Goal: Communication & Community: Ask a question

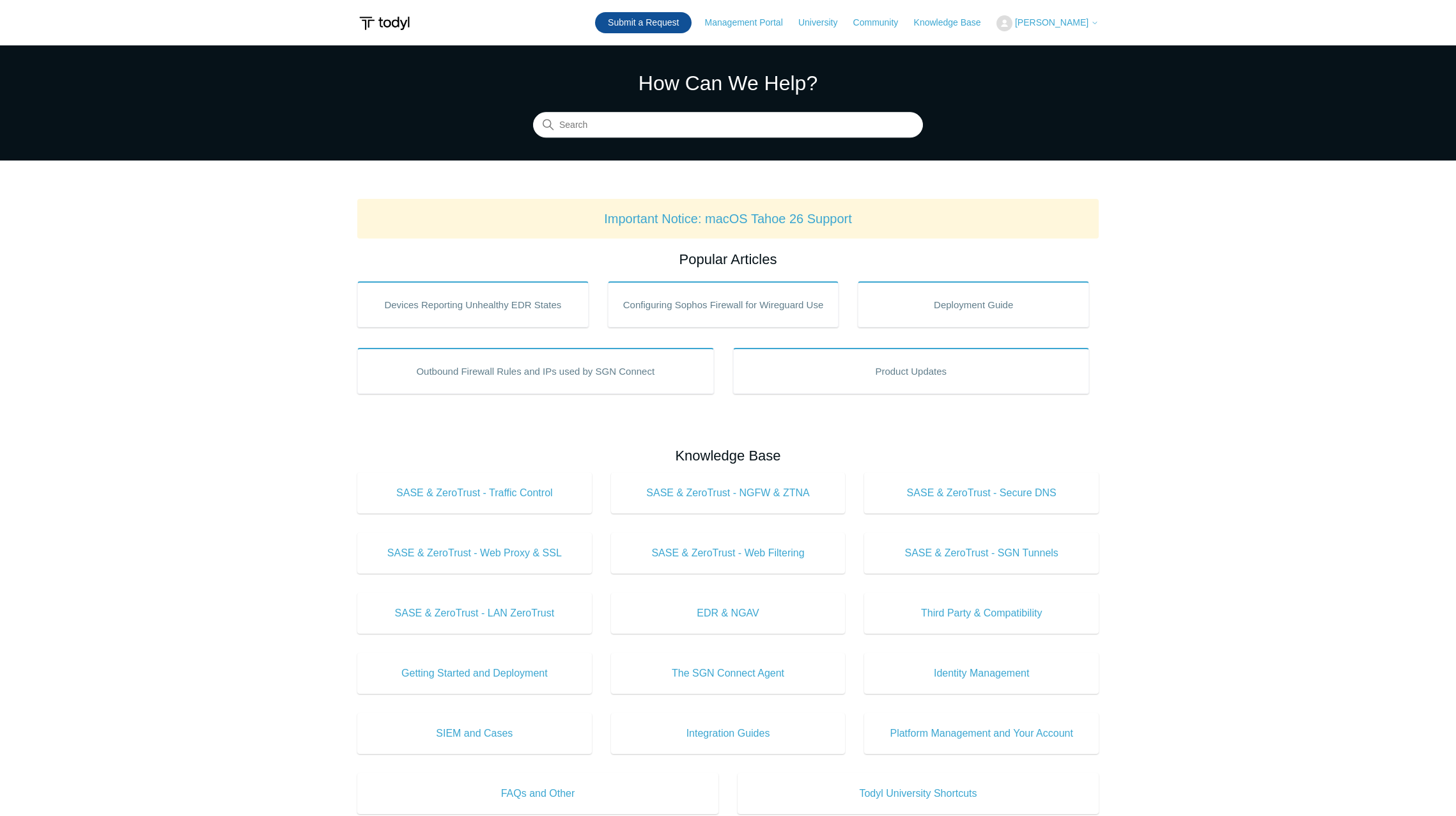
click at [671, 27] on link "Submit a Request" at bounding box center [644, 23] width 97 height 21
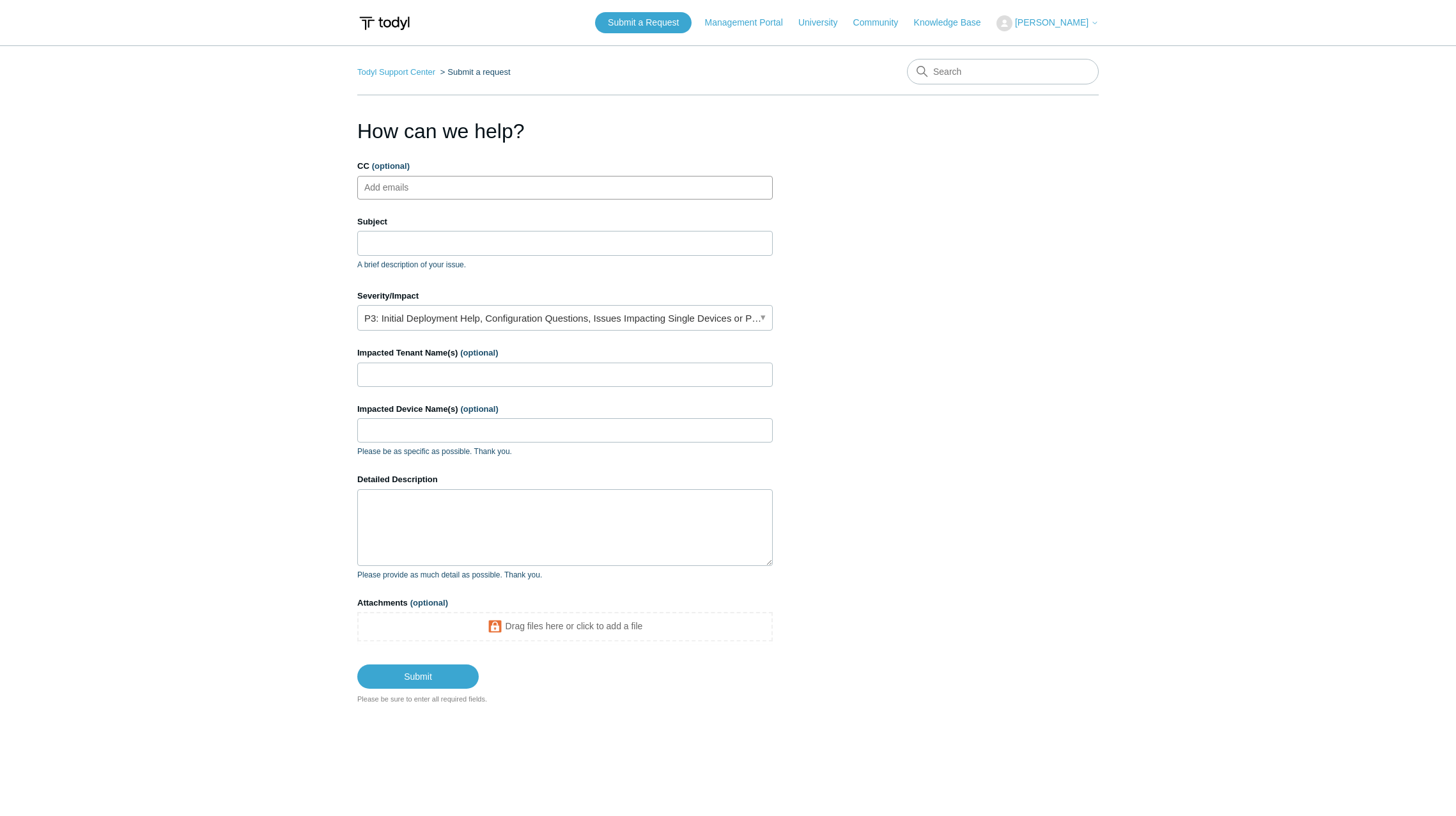
click at [457, 197] on ul "Add emails" at bounding box center [565, 188] width 416 height 23
click at [426, 320] on link "P3: Initial Deployment Help, Configuration Questions, Issues Impacting Single D…" at bounding box center [565, 317] width 416 height 25
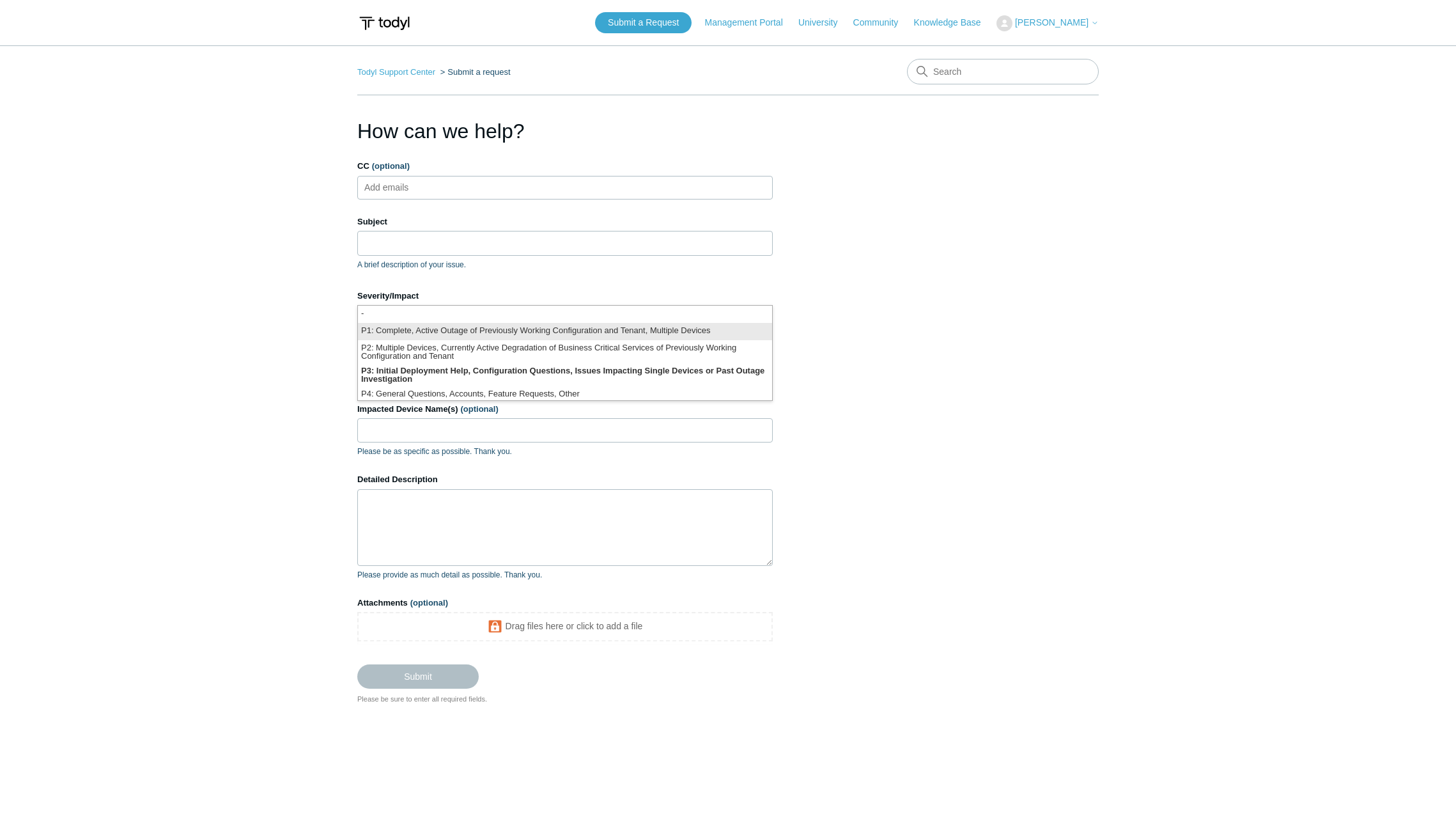
click at [426, 332] on li "P1: Complete, Active Outage of Previously Working Configuration and Tenant, Mul…" at bounding box center [565, 331] width 414 height 17
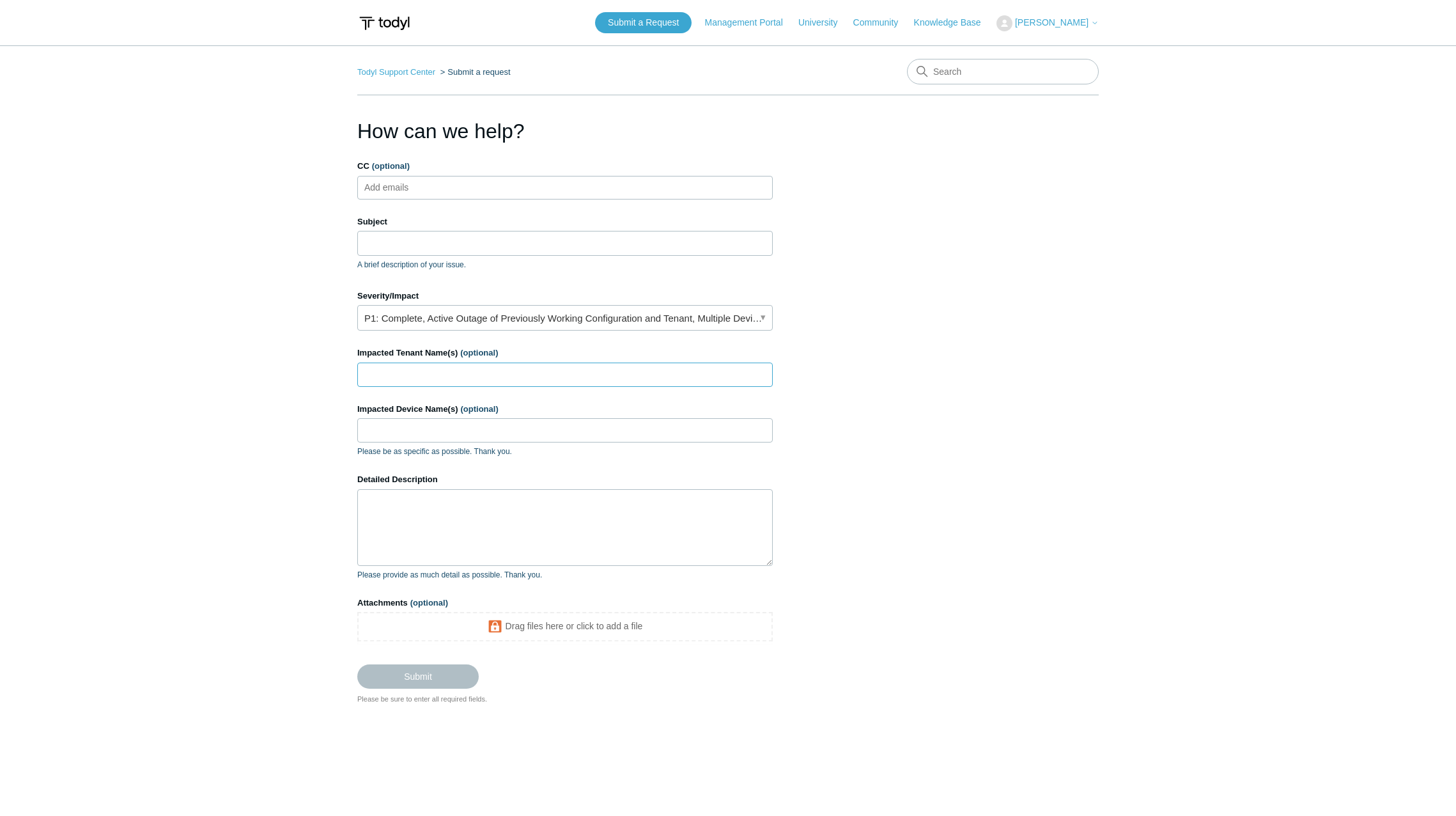
click at [411, 368] on input "Impacted Tenant Name(s) (optional)" at bounding box center [565, 374] width 416 height 24
type input "Universal Engineering Sciences LLC"
click at [417, 508] on textarea "Detailed Description" at bounding box center [565, 528] width 416 height 77
type textarea "Hello, There seems to be an issue with your registration server. I have at leas…"
click at [461, 430] on input "Impacted Device Name(s) (optional)" at bounding box center [565, 430] width 416 height 24
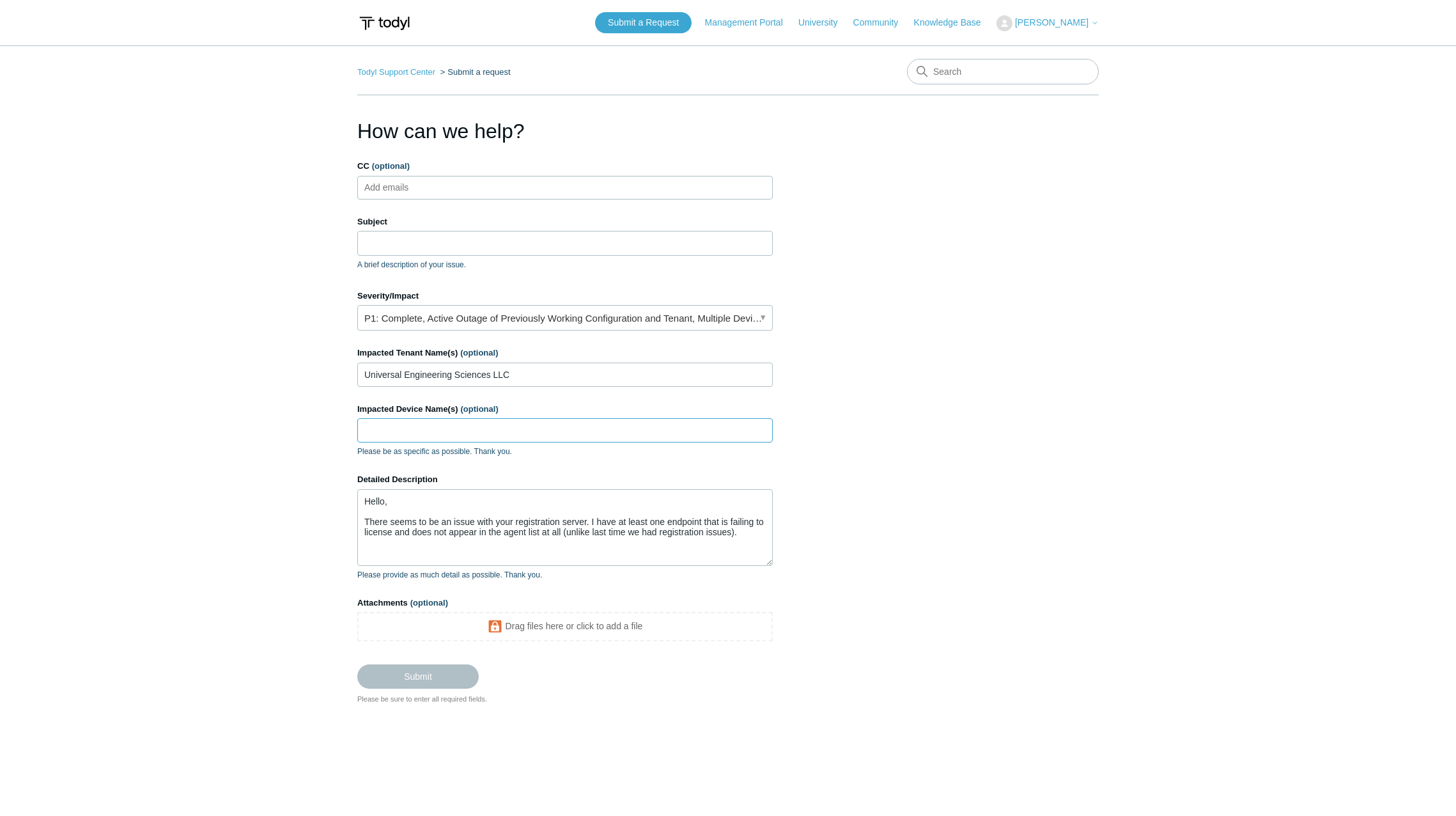
paste input "COR-L-9F4LGJN"
type input "COR-L-9F4LGJN"
click at [747, 532] on textarea "Hello, There seems to be an issue with your registration server. I have at leas…" at bounding box center [565, 528] width 416 height 77
click at [590, 549] on textarea "Hello, There seems to be an issue with your registration server. I have at leas…" at bounding box center [565, 528] width 416 height 77
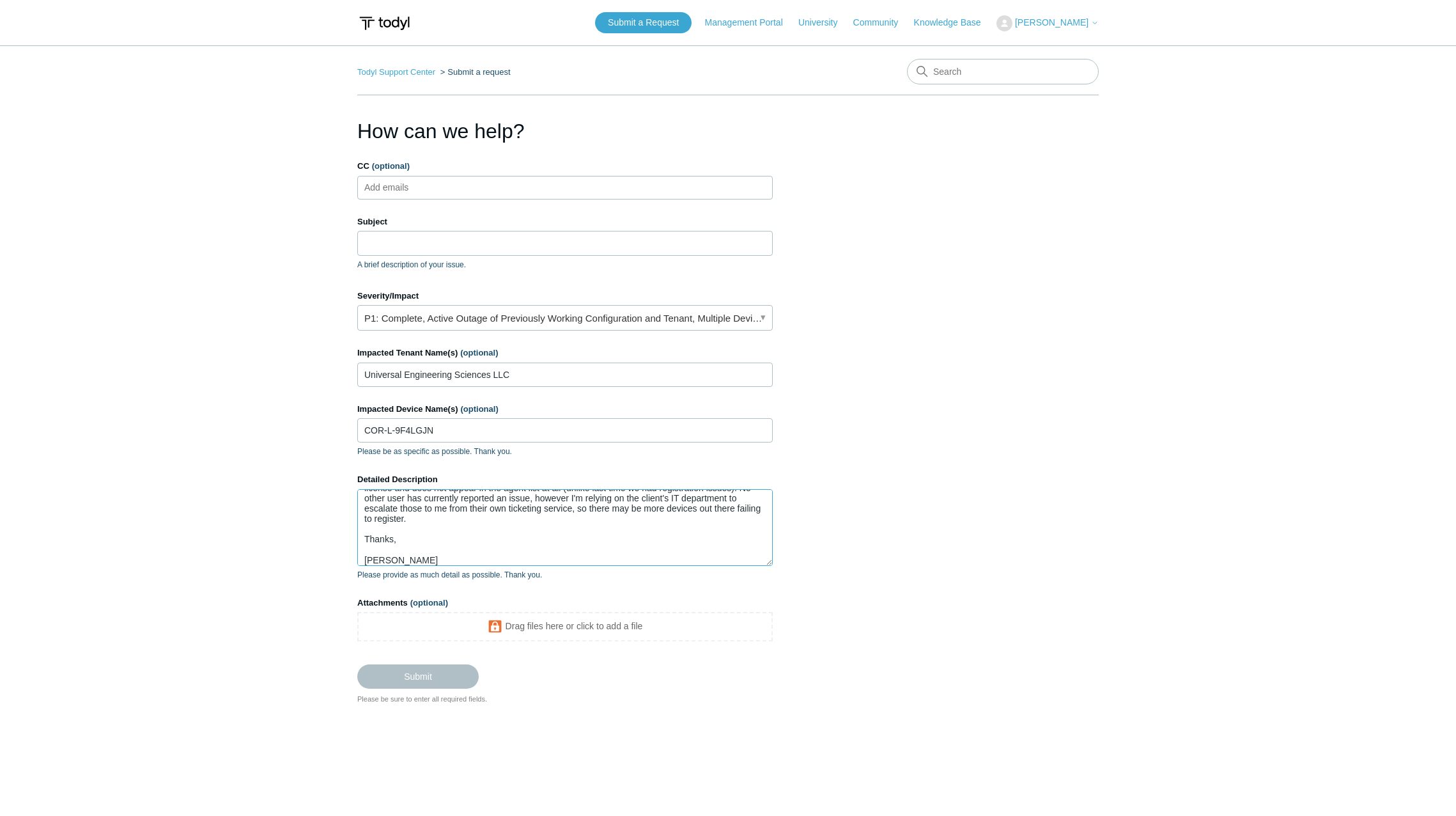
scroll to position [54, 0]
click at [449, 510] on textarea "Hello, There seems to be an issue with your registration server. I have at leas…" at bounding box center [565, 528] width 416 height 77
type textarea "Hello, There seems to be an issue with your registration server. I have at leas…"
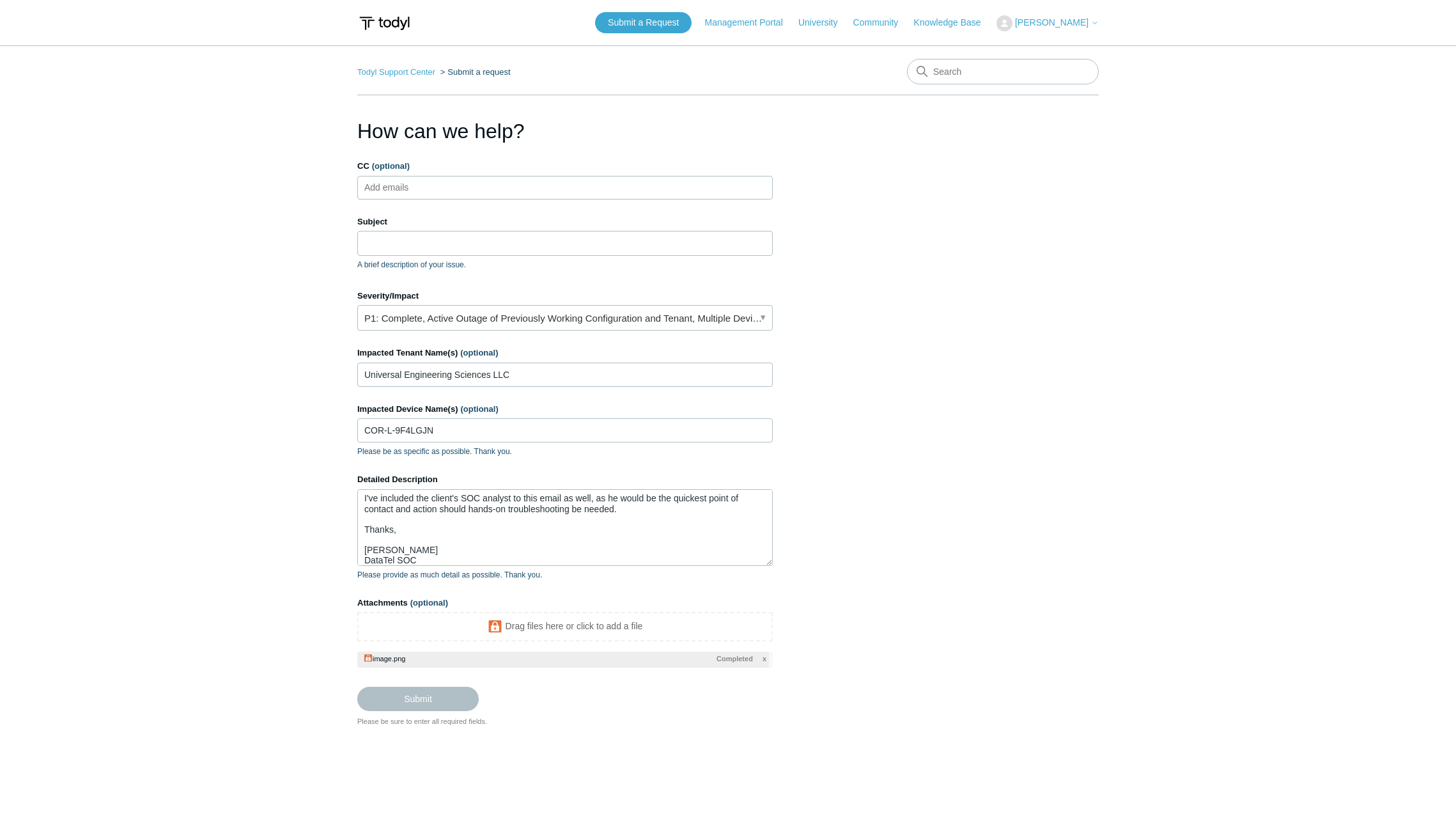
click at [512, 187] on ul "Add emails" at bounding box center [565, 188] width 416 height 23
paste input "[EMAIL_ADDRESS][DOMAIN_NAME]"
type input "[EMAIL_ADDRESS][DOMAIN_NAME]"
click at [445, 247] on input "Subject" at bounding box center [565, 242] width 416 height 24
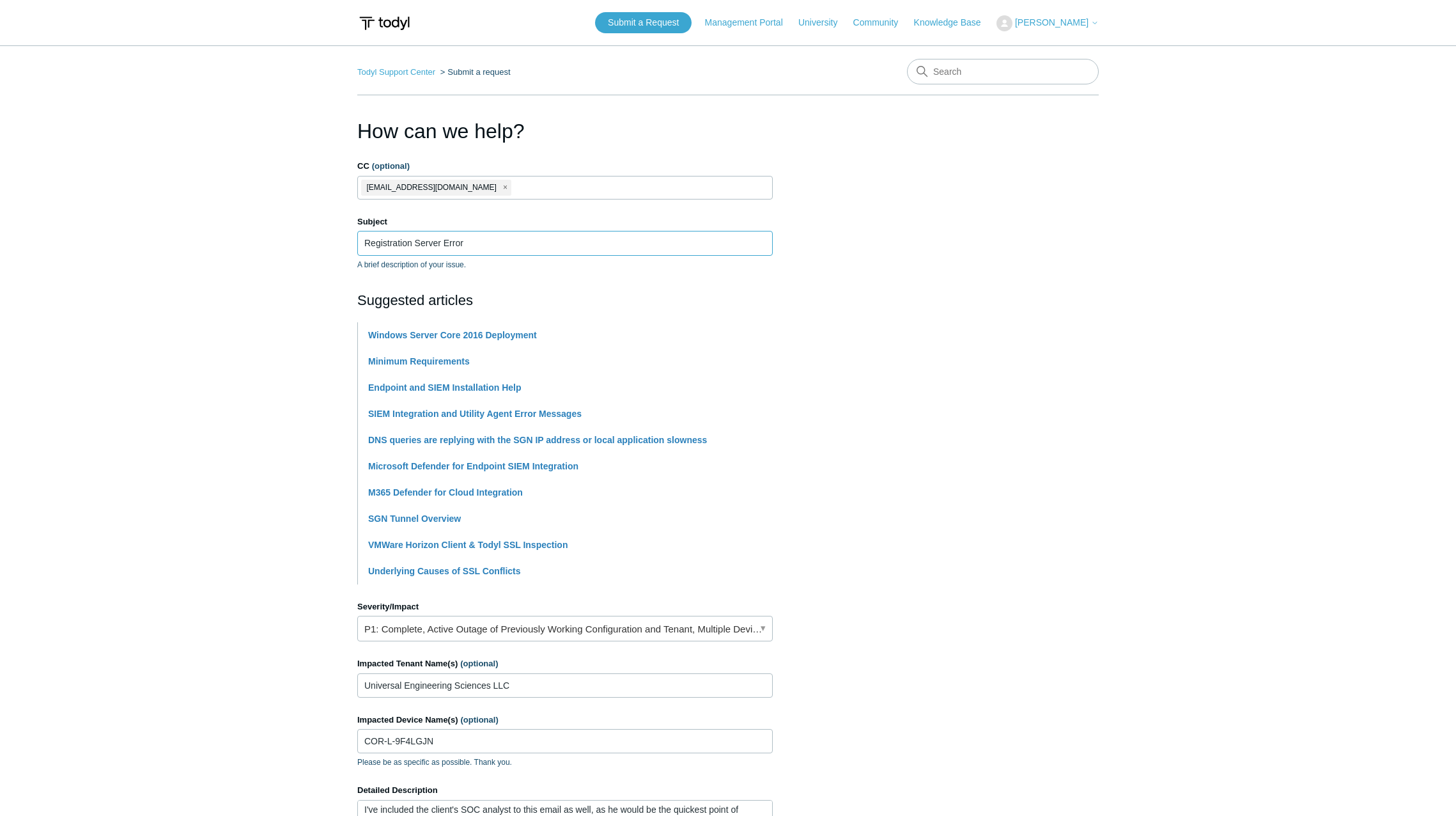
type input "Registration Server Error"
click at [1100, 394] on main "Todyl Support Center Submit a request How can we help? CC (optional) [EMAIL_ADD…" at bounding box center [728, 533] width 1456 height 976
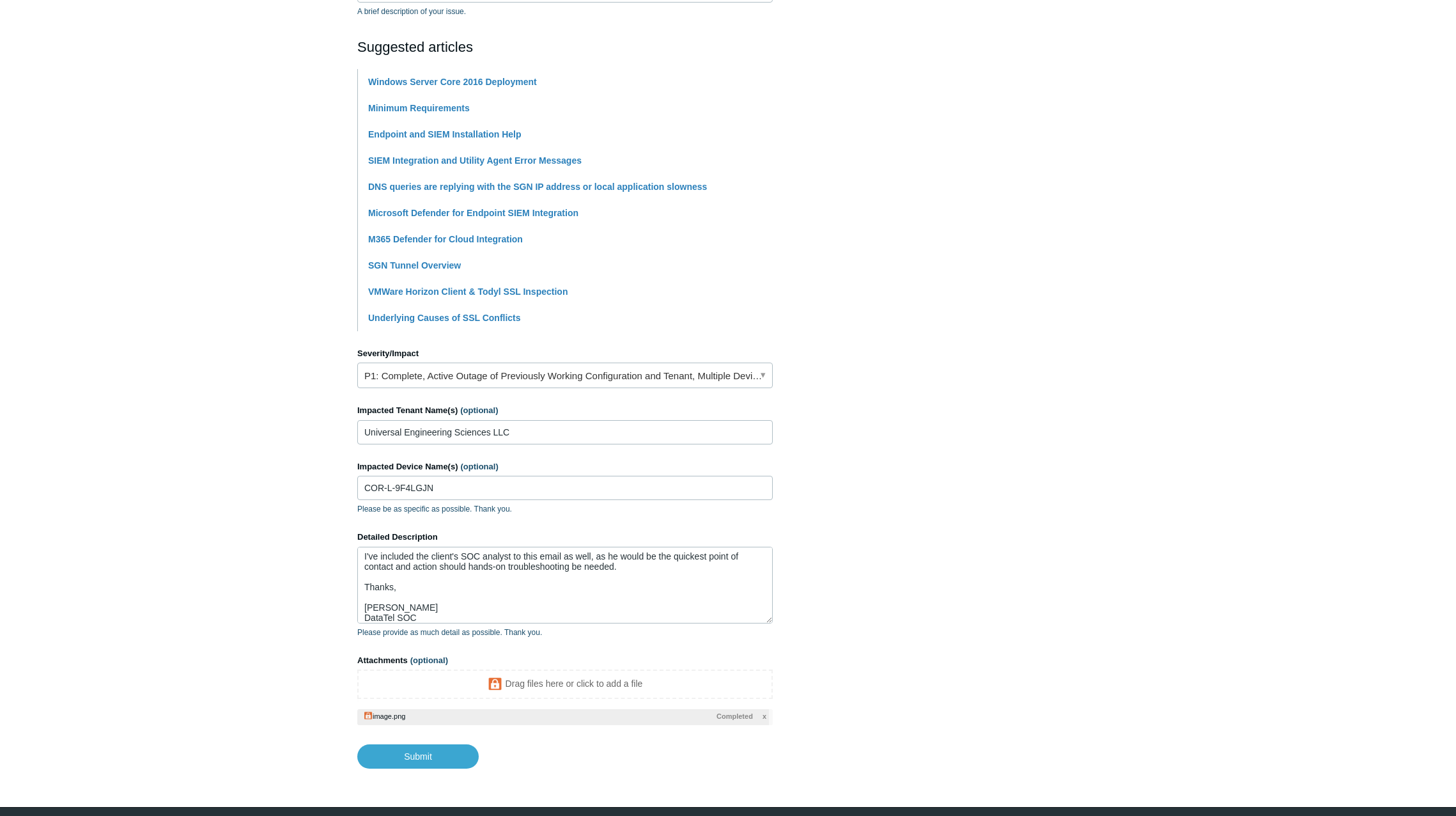
scroll to position [256, 0]
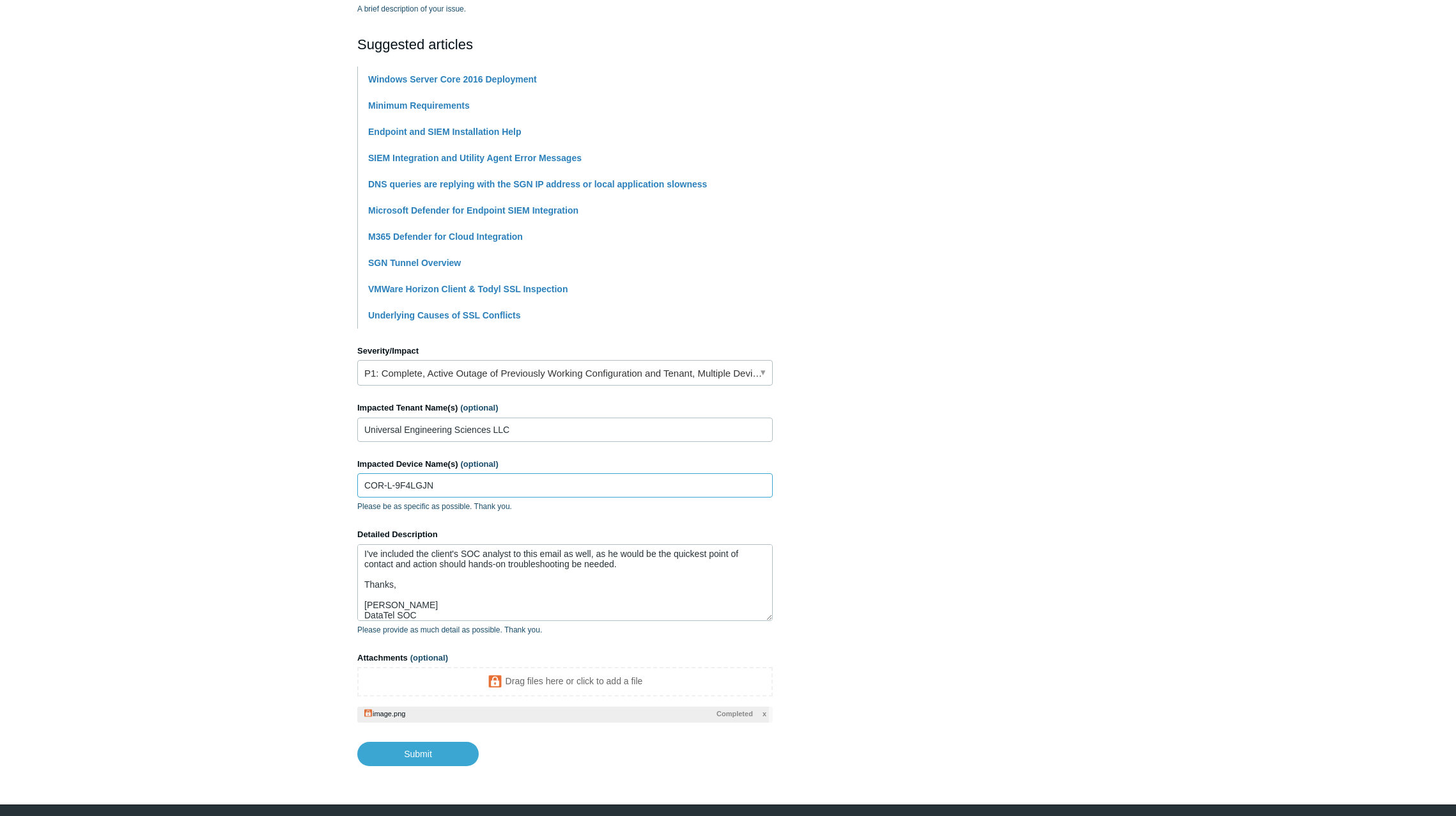
click at [481, 477] on input "COR-L-9F4LGJN" at bounding box center [565, 485] width 416 height 24
type input "COR-L-9F4LGJN, possibly more"
click at [449, 598] on textarea "Hello, There seems to be an issue with your registration server. I have at leas…" at bounding box center [565, 582] width 416 height 77
click at [534, 488] on input "COR-L-9F4LGJN, possibly more" at bounding box center [565, 485] width 416 height 24
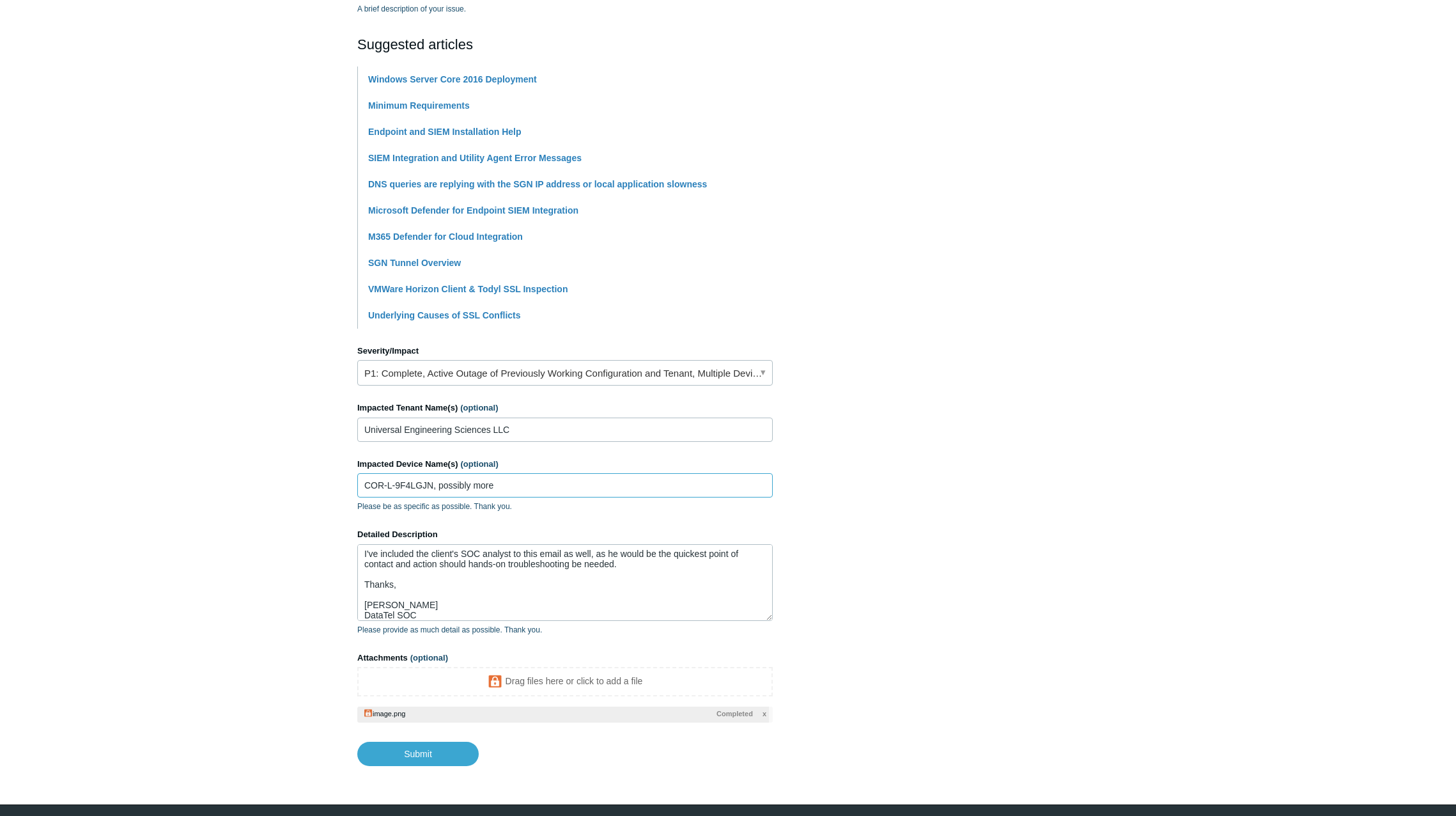
click at [534, 488] on input "COR-L-9F4LGJN, possibly more" at bounding box center [565, 485] width 416 height 24
click at [635, 428] on input "Universal Engineering Sciences LLC" at bounding box center [565, 429] width 416 height 24
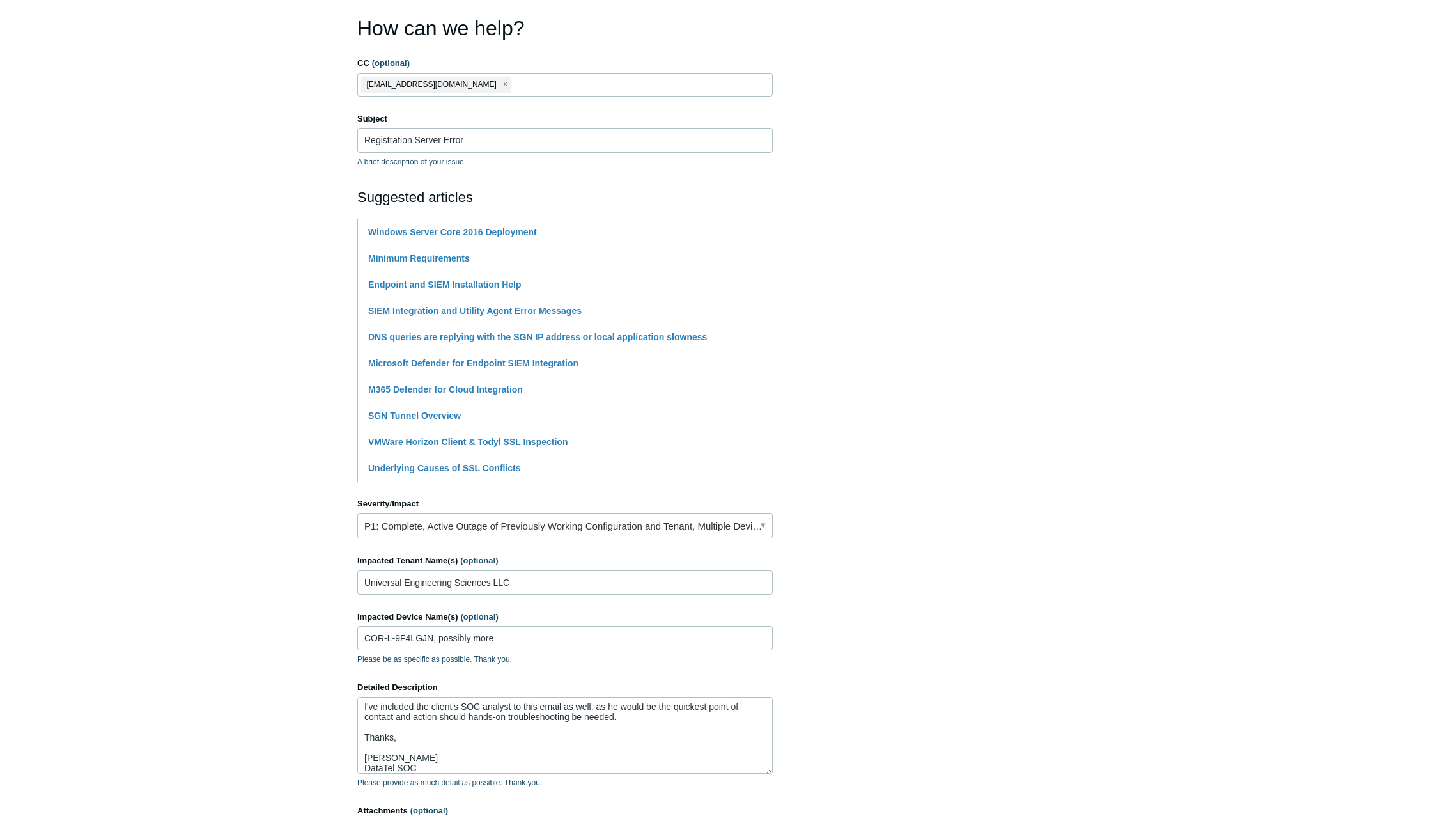
scroll to position [0, 0]
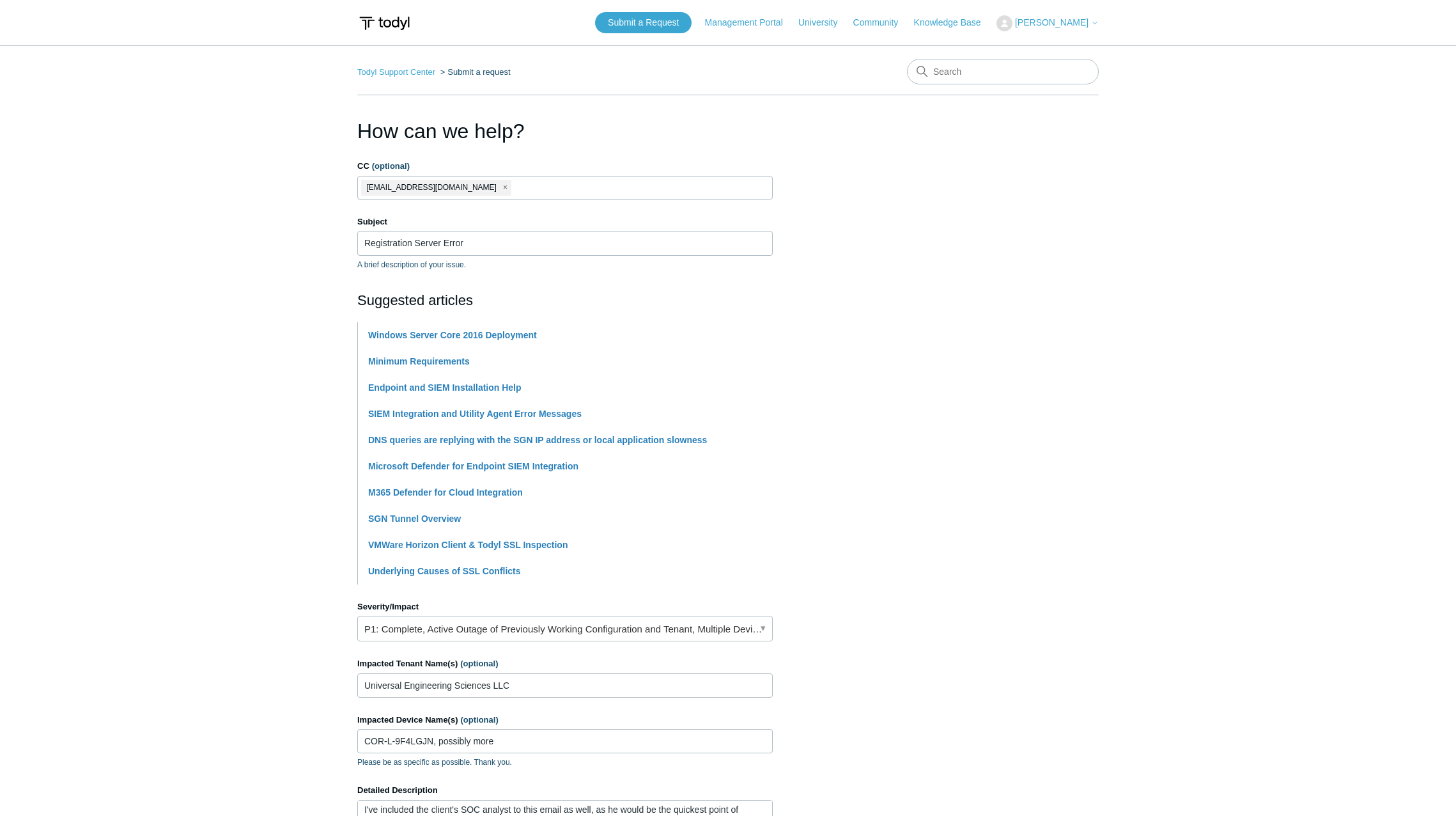
click at [400, 185] on span "[EMAIL_ADDRESS][DOMAIN_NAME]" at bounding box center [431, 187] width 130 height 14
click at [413, 241] on input "Registration Server Error" at bounding box center [565, 242] width 416 height 24
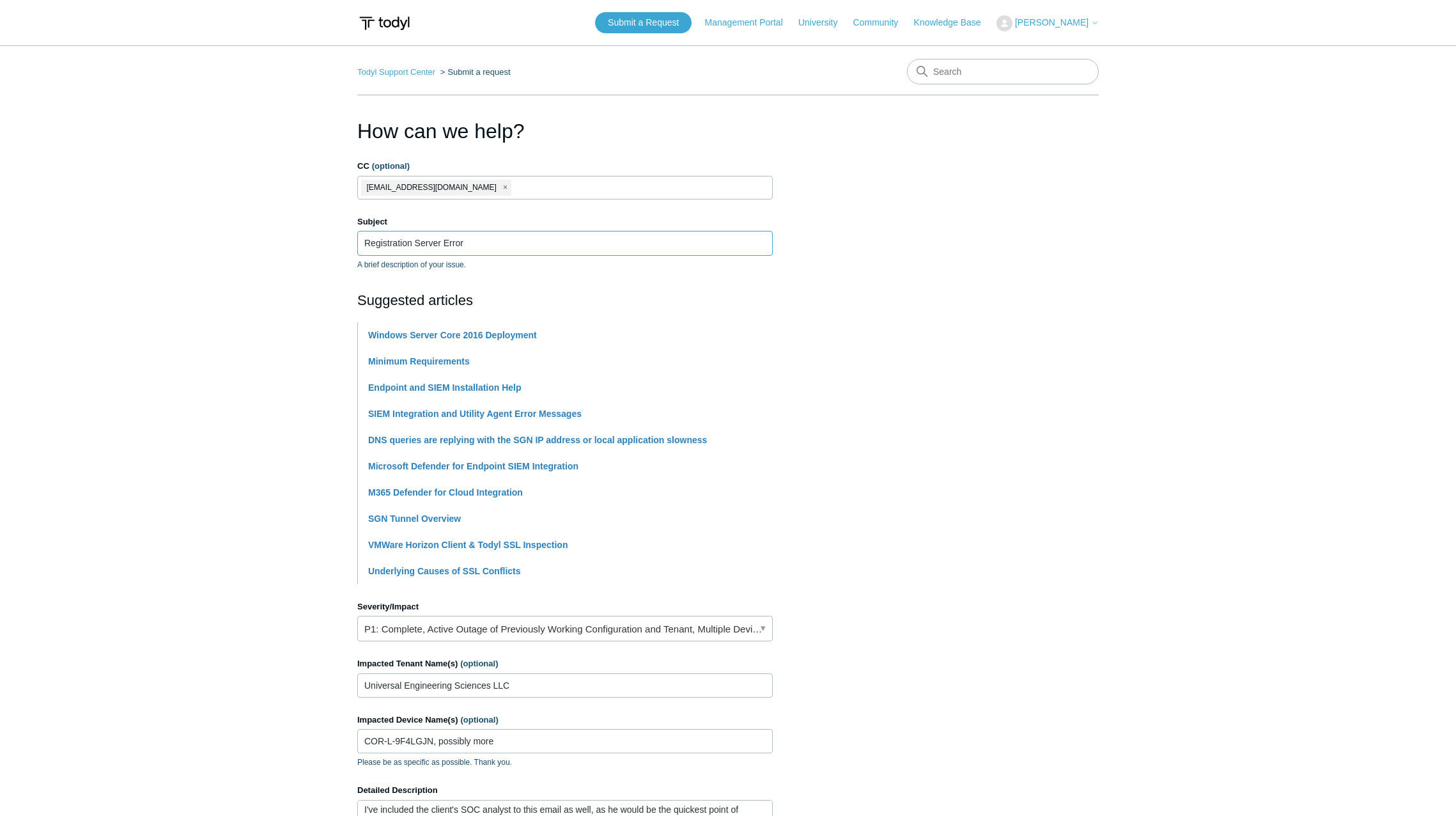
click at [413, 241] on input "Registration Server Error" at bounding box center [565, 242] width 416 height 24
